Goal: Task Accomplishment & Management: Complete application form

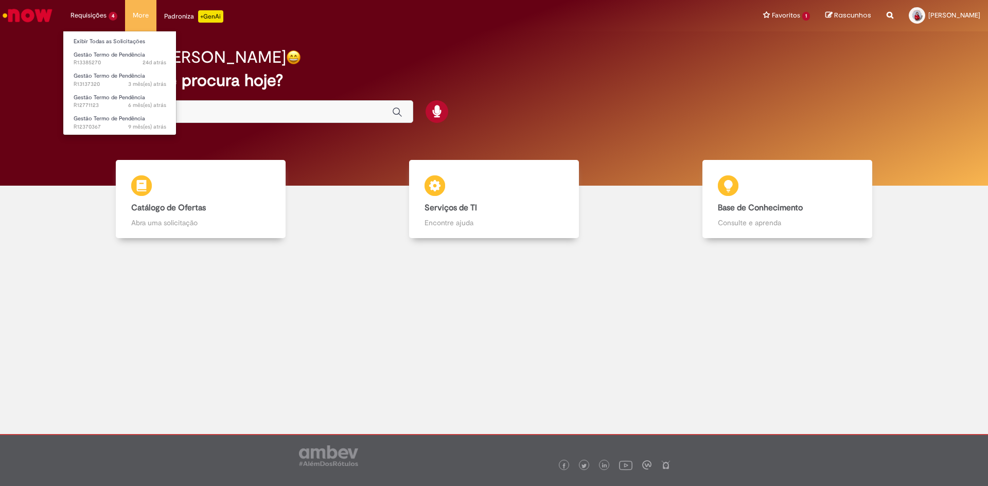
click at [102, 16] on li "Requisições 4 Exibir Todas as Solicitações Gestão Termo de Pendência 24d atrás …" at bounding box center [94, 15] width 62 height 31
click at [112, 60] on span "24d atrás 24 dias atrás R13385270" at bounding box center [120, 63] width 93 height 8
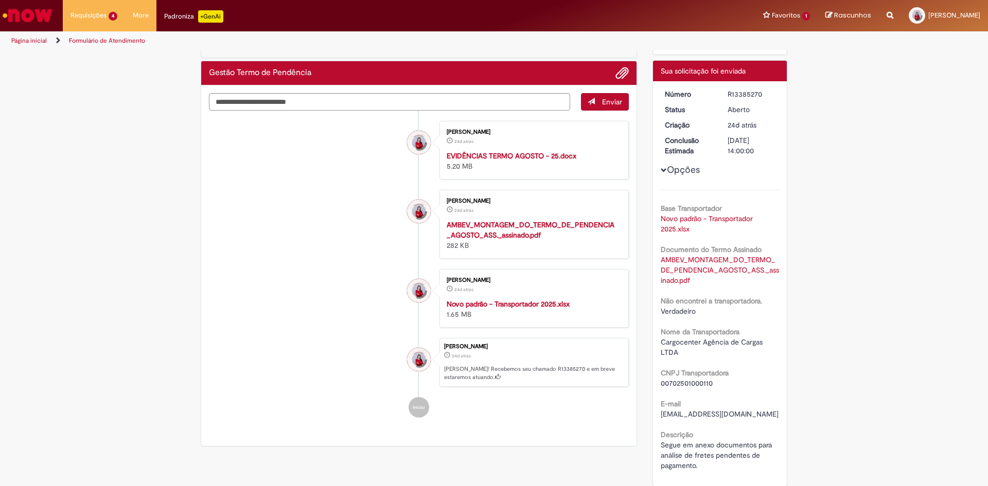
scroll to position [51, 0]
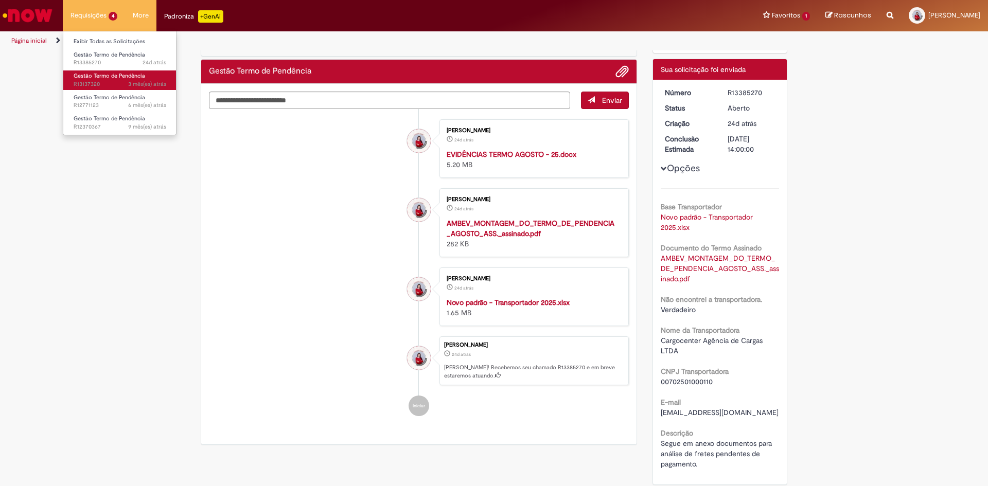
click at [107, 82] on span "3 mês(es) atrás 3 meses atrás R13137320" at bounding box center [120, 84] width 93 height 8
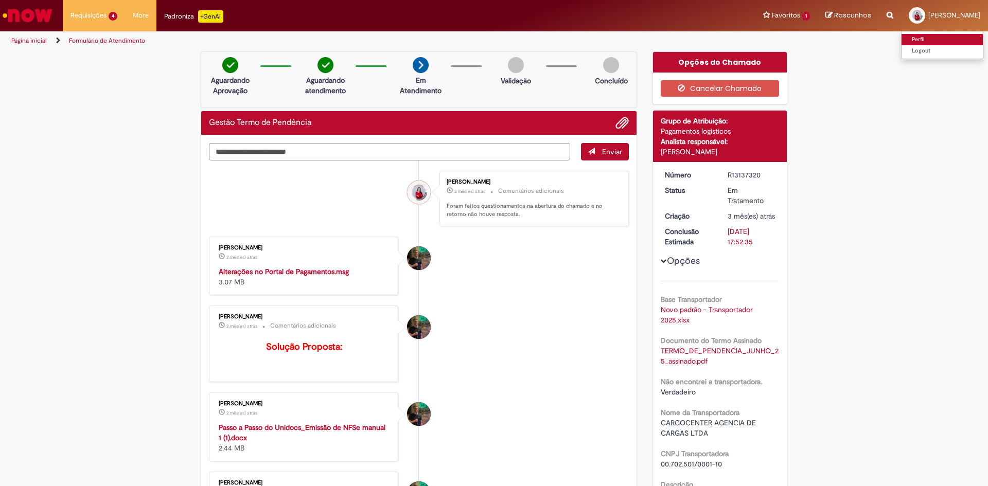
drag, startPoint x: 921, startPoint y: 37, endPoint x: 866, endPoint y: 43, distance: 54.8
click at [921, 38] on link "Perfil" at bounding box center [942, 39] width 81 height 11
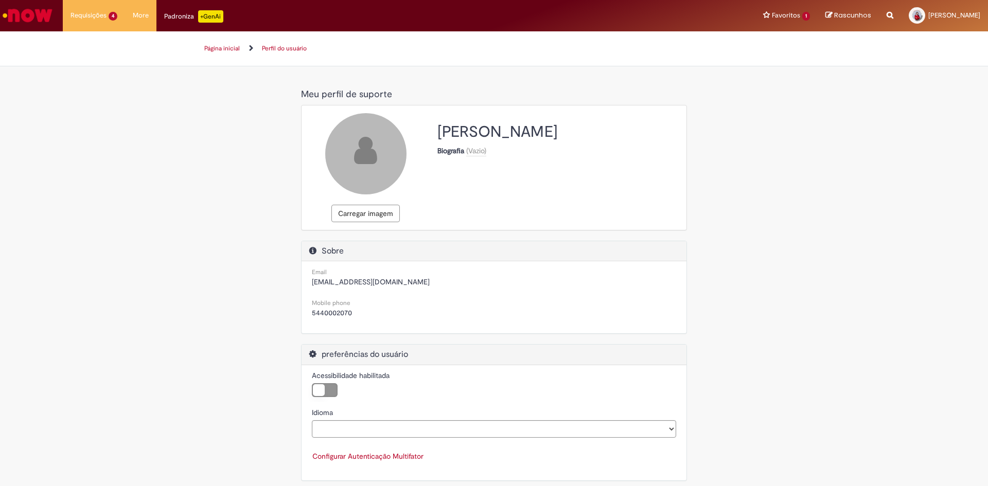
select select "**********"
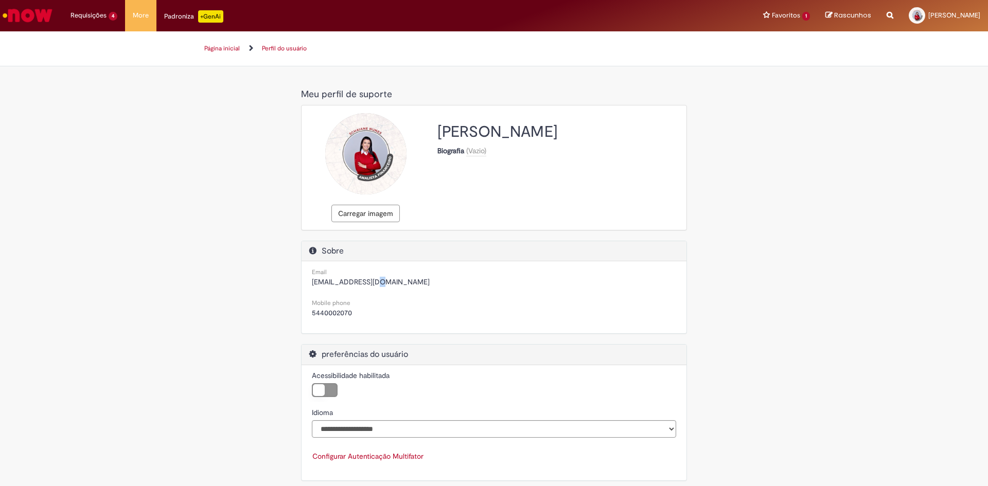
click at [370, 287] on span "[EMAIL_ADDRESS][DOMAIN_NAME]" at bounding box center [371, 281] width 118 height 9
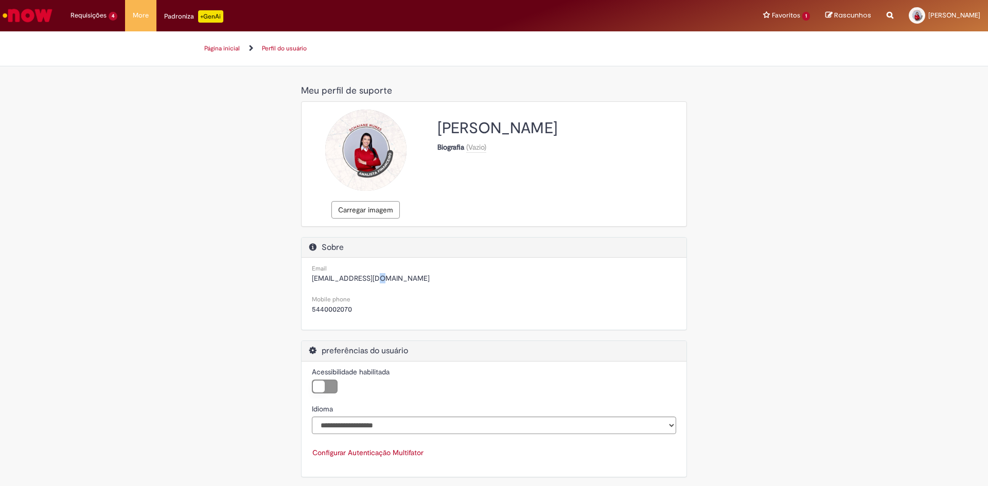
scroll to position [6, 0]
click at [460, 284] on div "Email [EMAIL_ADDRESS][DOMAIN_NAME]" at bounding box center [494, 271] width 380 height 31
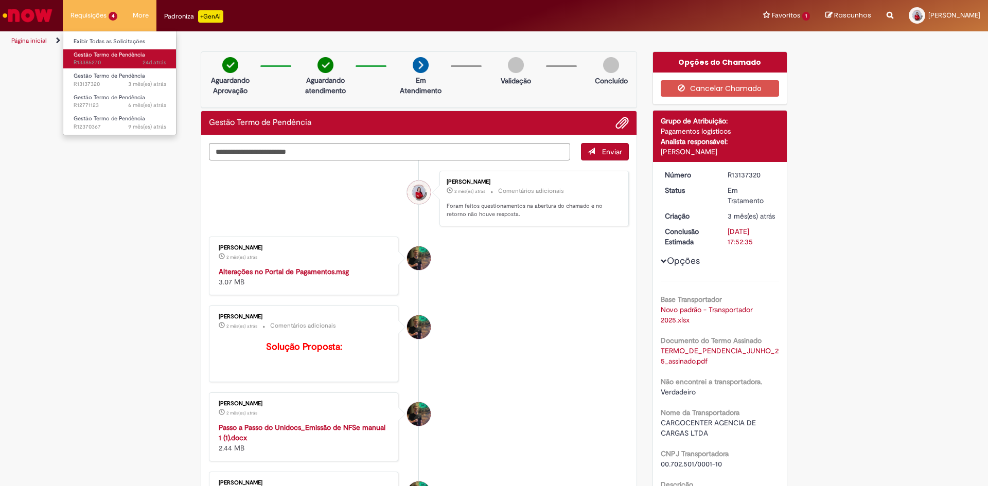
click at [105, 56] on span "Gestão Termo de Pendência" at bounding box center [110, 55] width 72 height 8
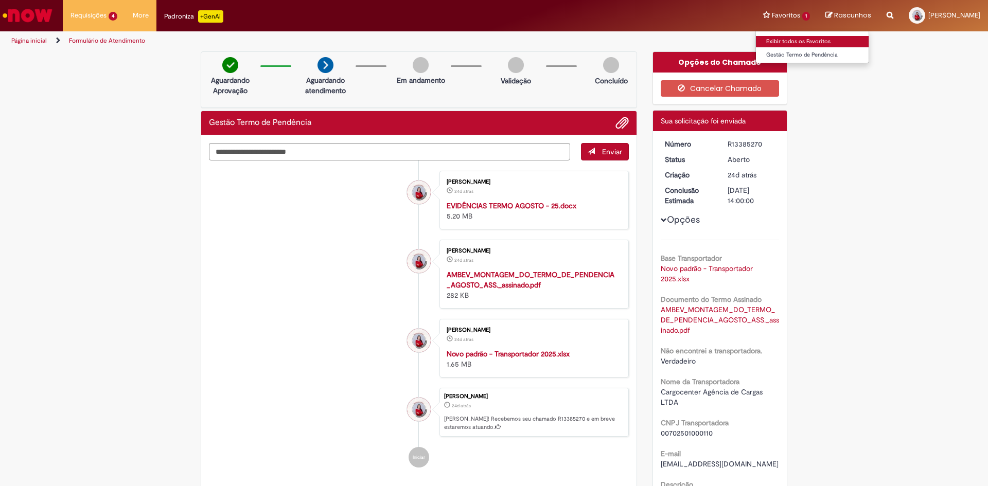
click at [805, 44] on link "Exibir todos os Favoritos" at bounding box center [812, 41] width 113 height 11
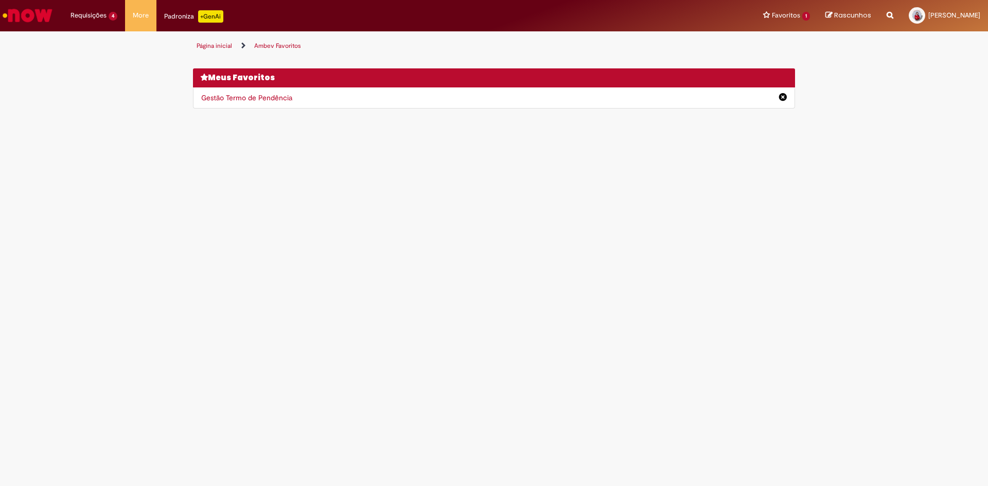
click at [262, 96] on link "Gestão Termo de Pendência" at bounding box center [246, 97] width 91 height 9
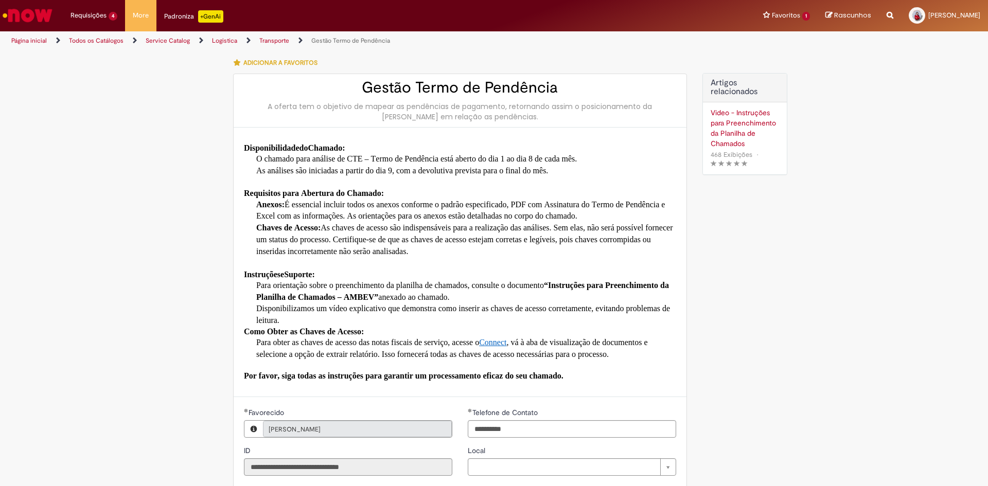
type input "**********"
